Goal: Use online tool/utility: Utilize a website feature to perform a specific function

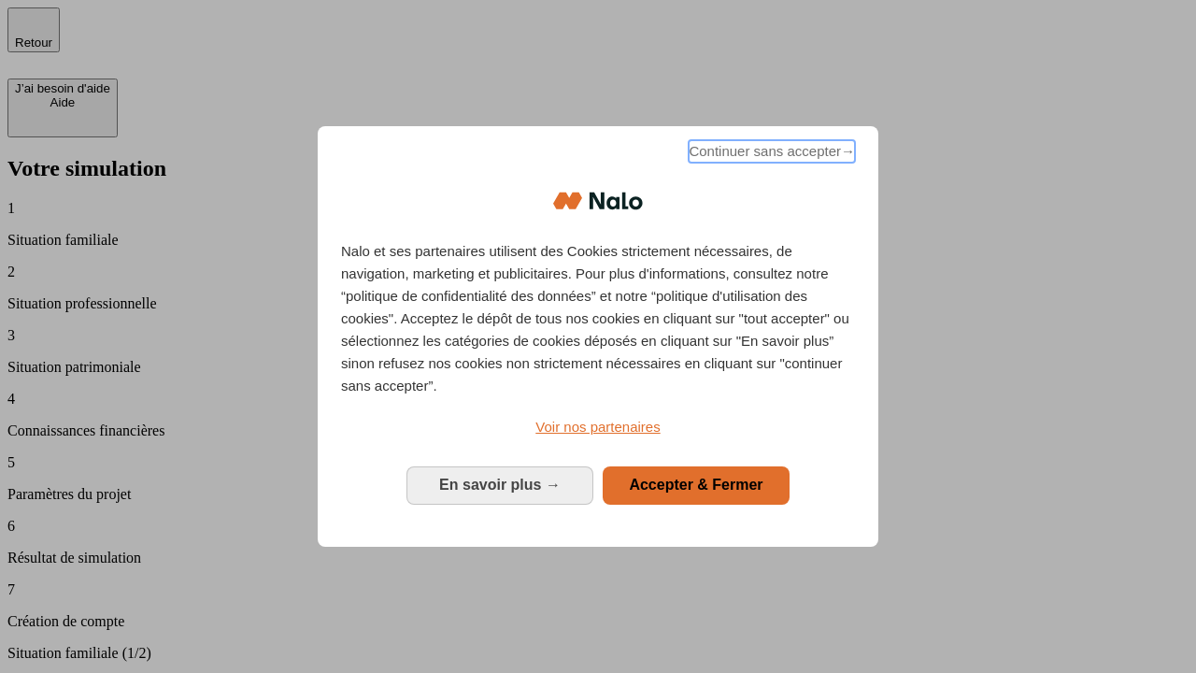
click at [770, 154] on span "Continuer sans accepter →" at bounding box center [772, 151] width 166 height 22
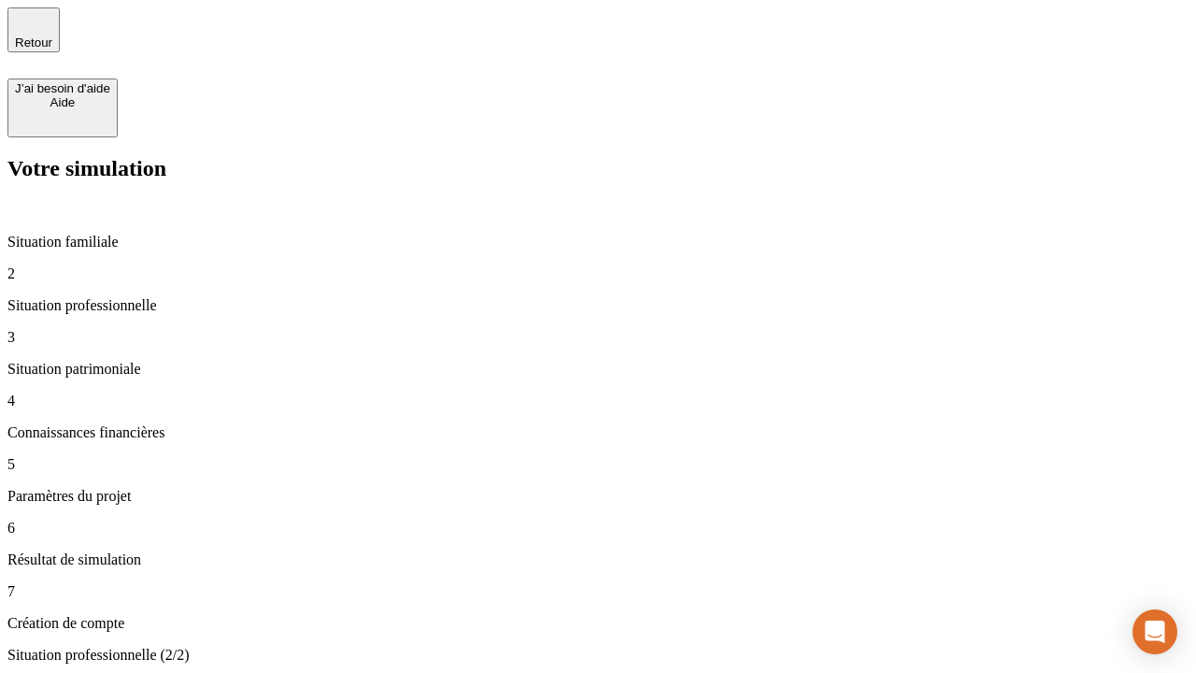
type input "30 000"
type input "40 000"
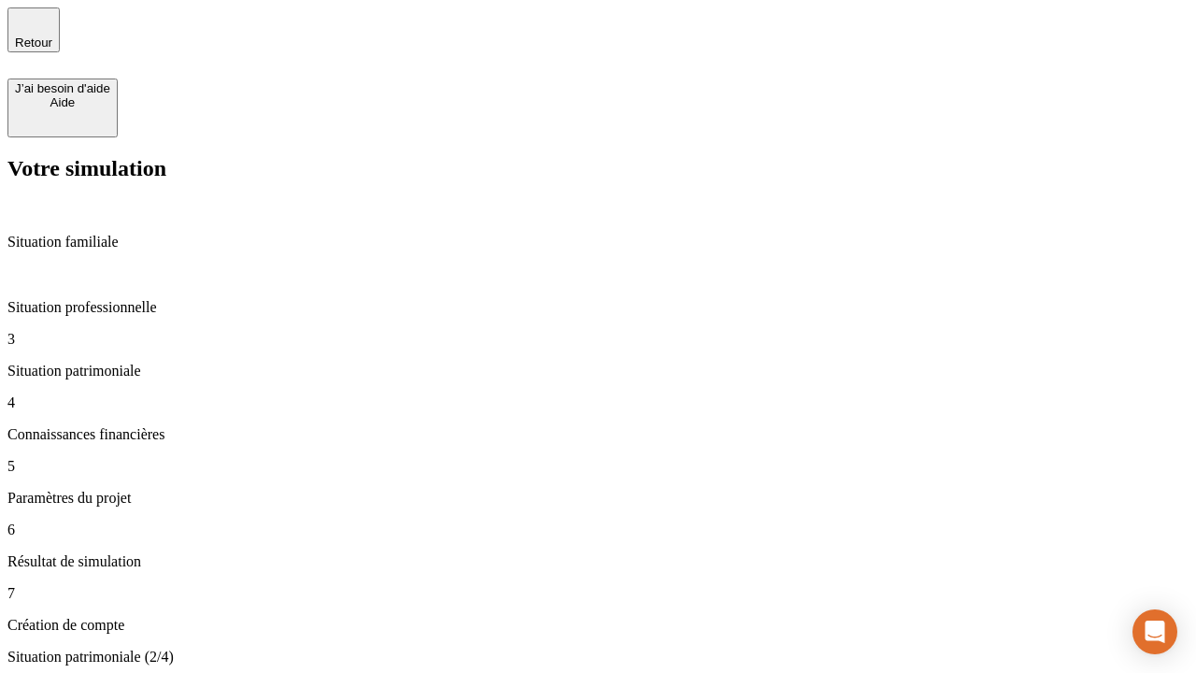
type input "1 100"
type input "20"
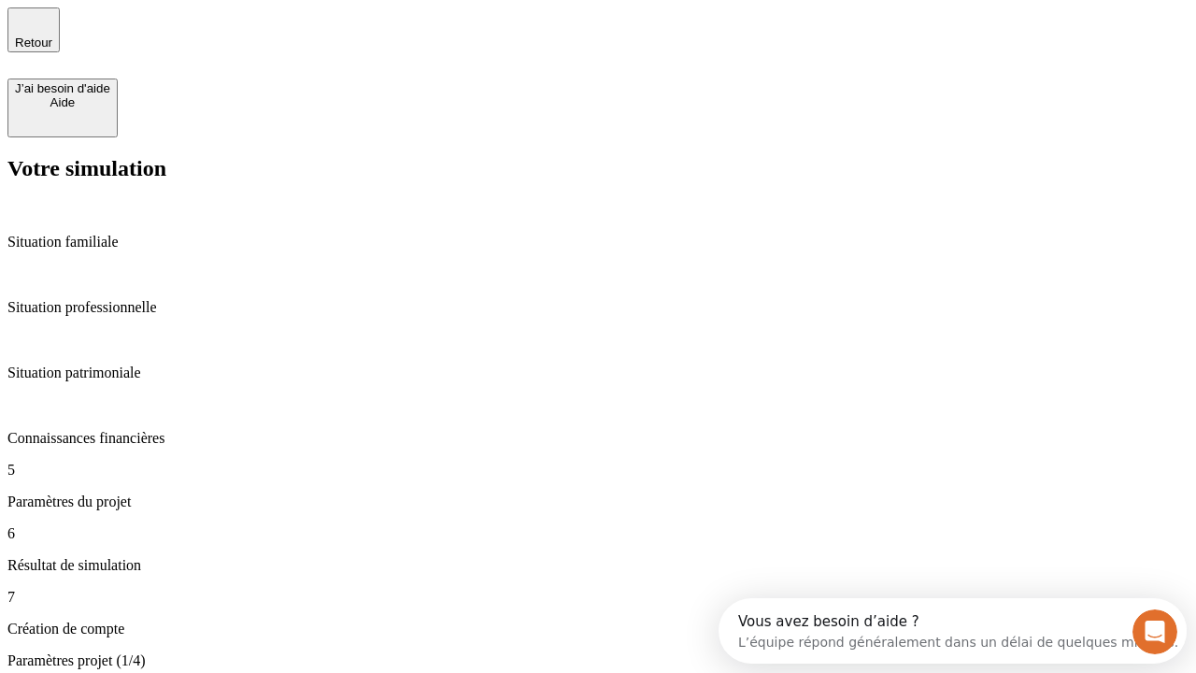
type input "40"
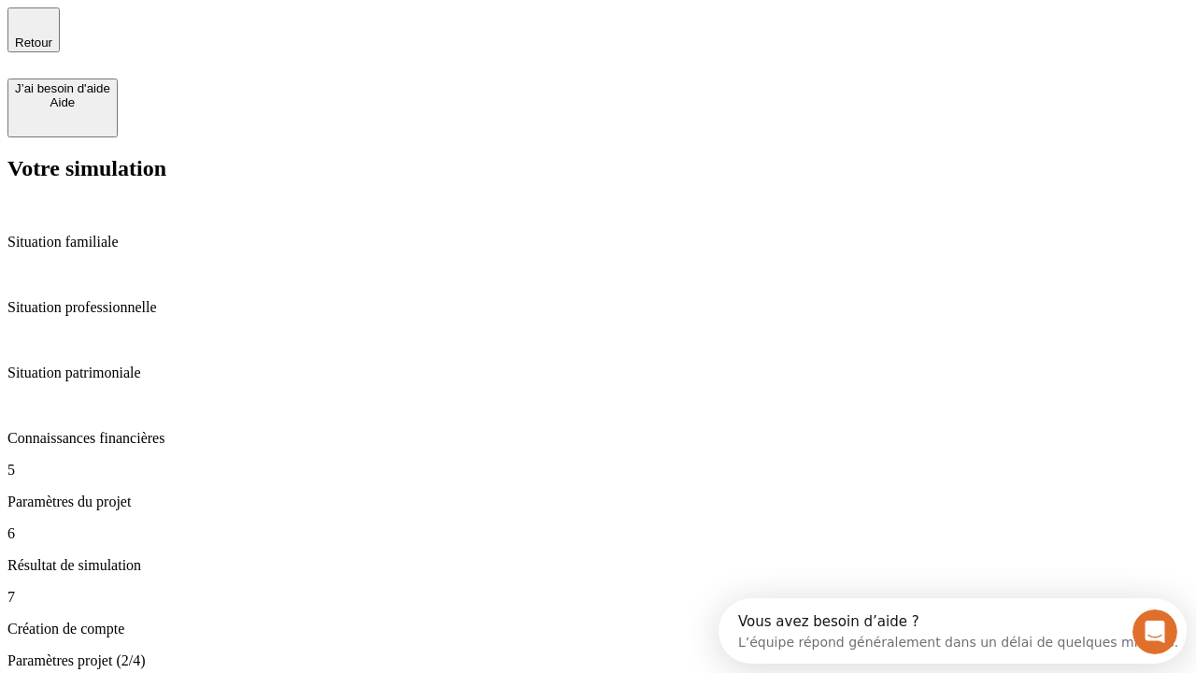
type input "50 000"
type input "640"
